Goal: Transaction & Acquisition: Purchase product/service

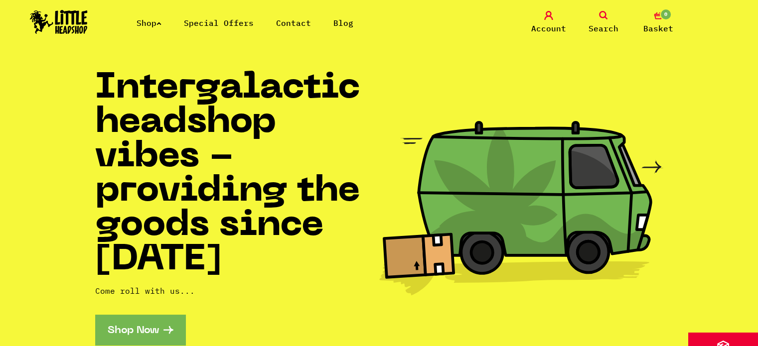
click at [599, 23] on span "Search" at bounding box center [604, 28] width 30 height 12
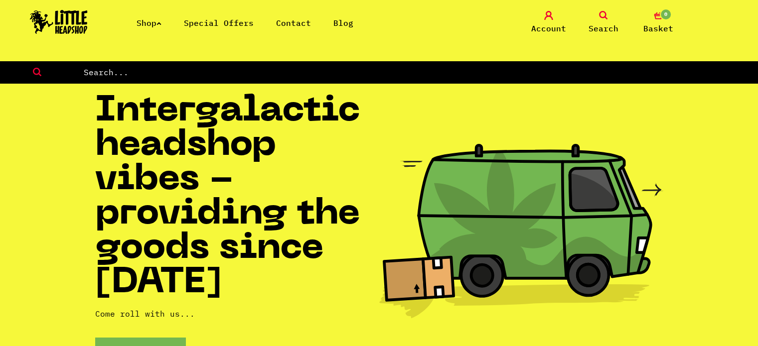
click at [240, 67] on input "text" at bounding box center [420, 72] width 675 height 13
type input "hair strand detox"
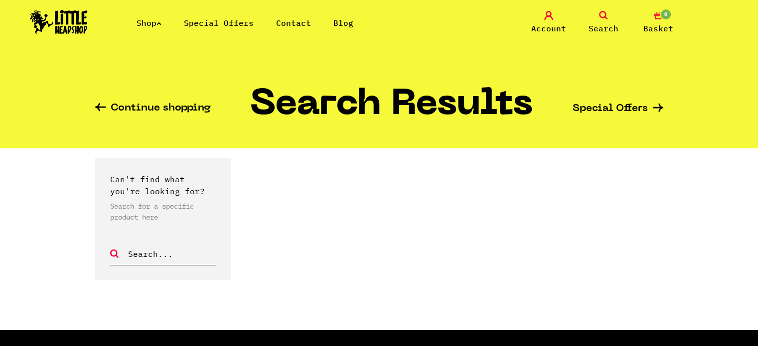
click at [126, 106] on link "Continue shopping" at bounding box center [153, 108] width 116 height 11
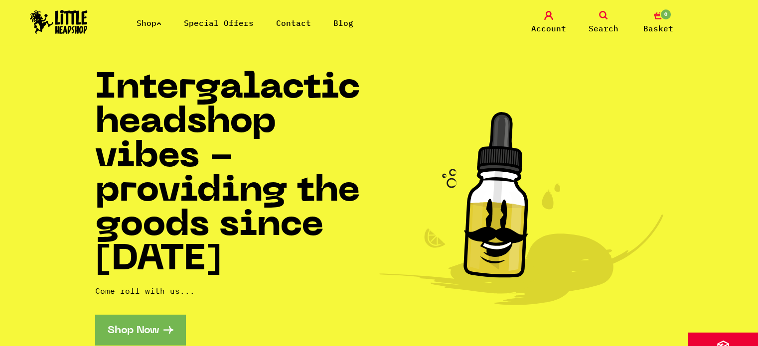
click at [602, 21] on link "Search" at bounding box center [604, 22] width 50 height 23
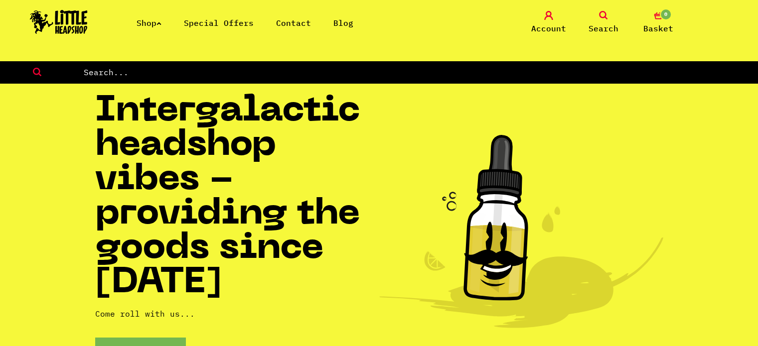
click at [155, 69] on input "text" at bounding box center [420, 72] width 675 height 13
click at [155, 74] on input "text" at bounding box center [420, 72] width 675 height 13
click at [141, 71] on input "hair strand detox" at bounding box center [420, 72] width 675 height 13
type input "detox"
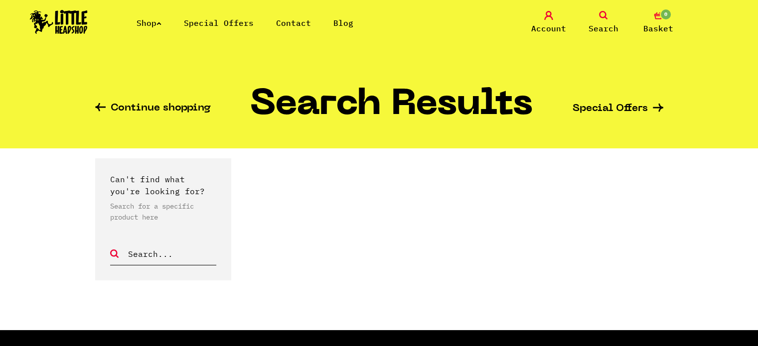
click at [152, 25] on link "Shop" at bounding box center [149, 23] width 25 height 10
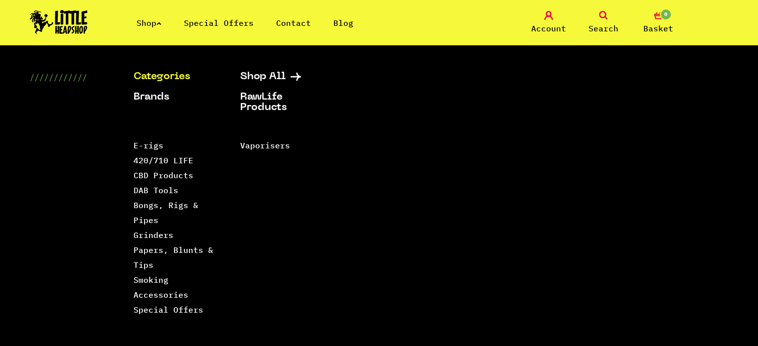
click at [152, 25] on link "Shop" at bounding box center [149, 23] width 25 height 10
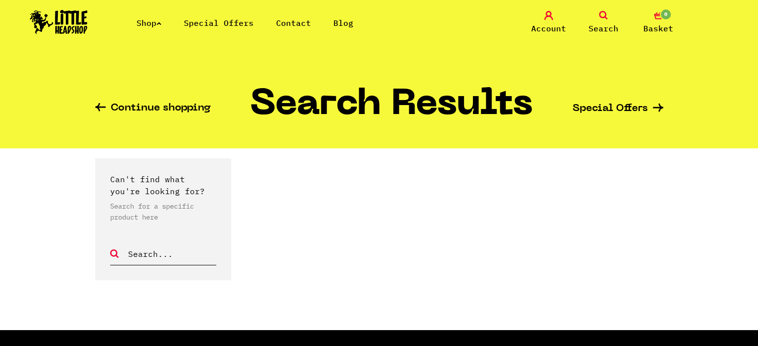
click at [129, 107] on link "Continue shopping" at bounding box center [153, 108] width 116 height 11
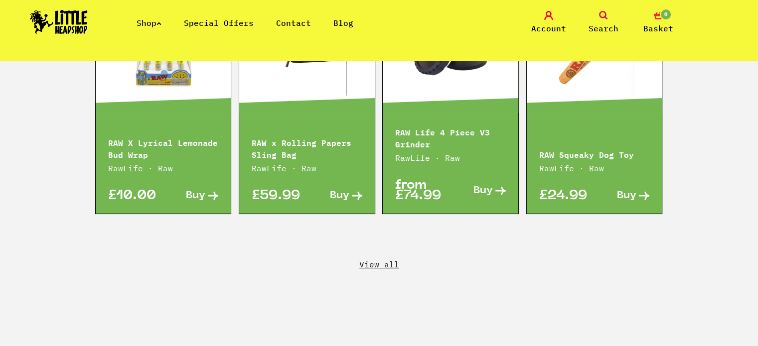
scroll to position [1710, 0]
